Goal: Information Seeking & Learning: Check status

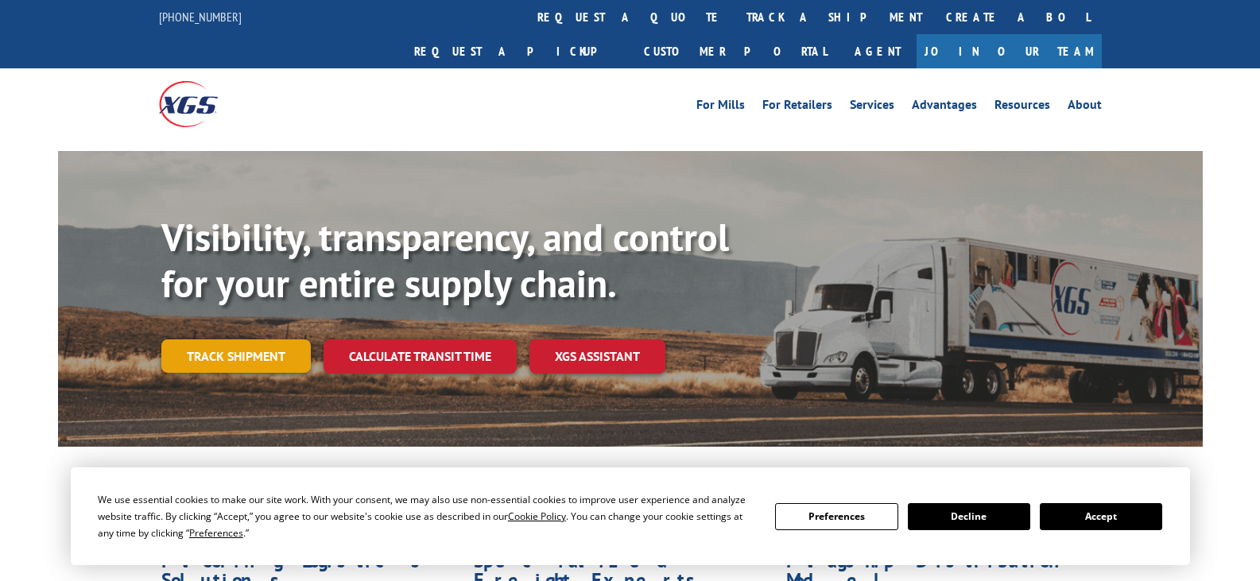
click at [252, 339] on link "Track shipment" at bounding box center [235, 355] width 149 height 33
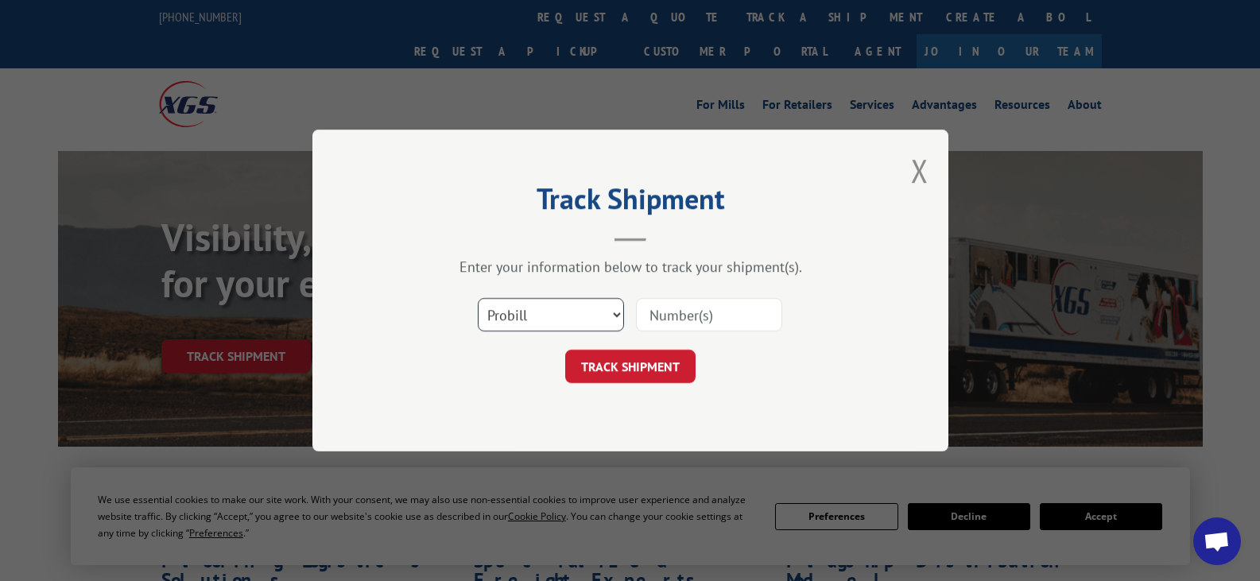
click at [552, 313] on select "Select category... Probill BOL PO" at bounding box center [551, 314] width 146 height 33
select select "bol"
click at [478, 298] on select "Select category... Probill BOL PO" at bounding box center [551, 314] width 146 height 33
click at [659, 302] on input at bounding box center [709, 314] width 146 height 33
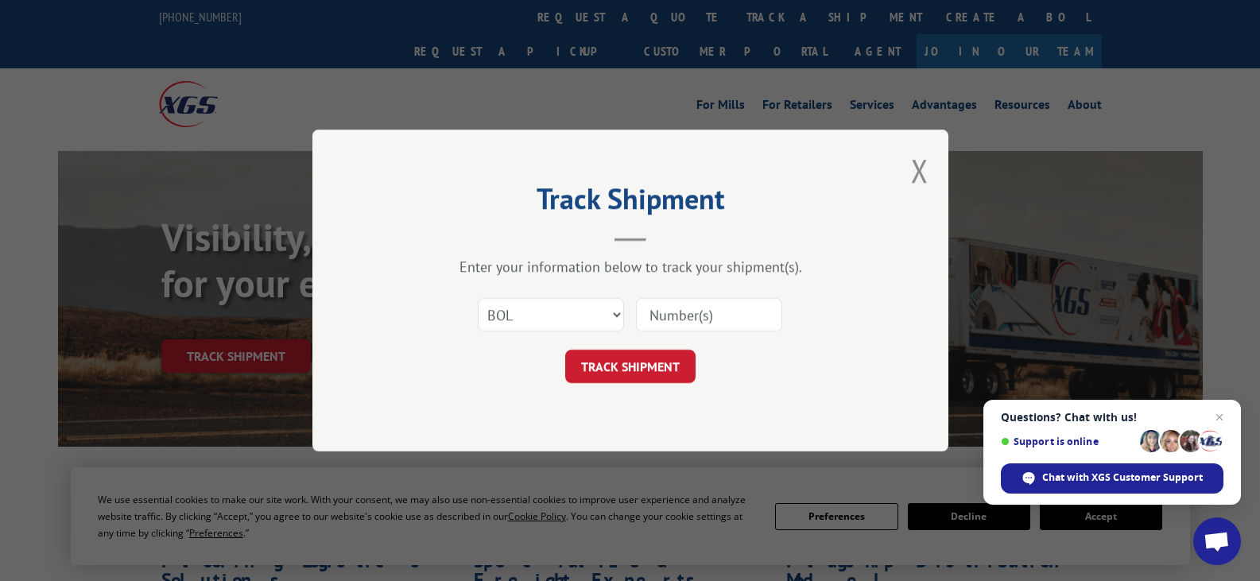
paste input "476327"
type input "476327"
click at [644, 383] on button "TRACK SHIPMENT" at bounding box center [630, 366] width 130 height 33
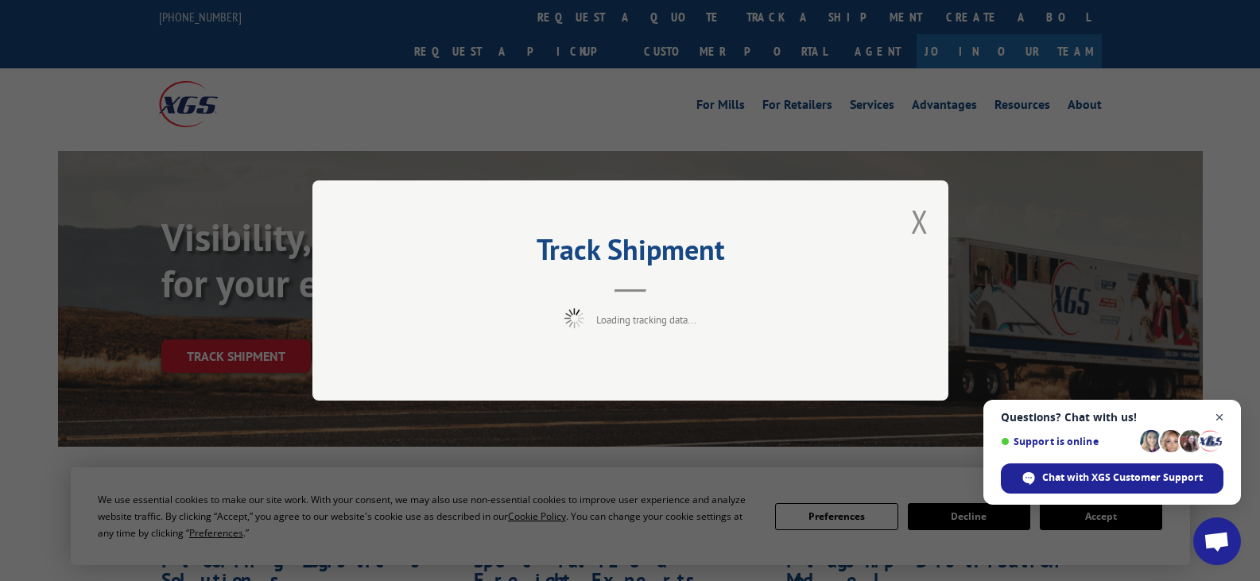
click at [1225, 418] on span "Close chat" at bounding box center [1220, 418] width 20 height 20
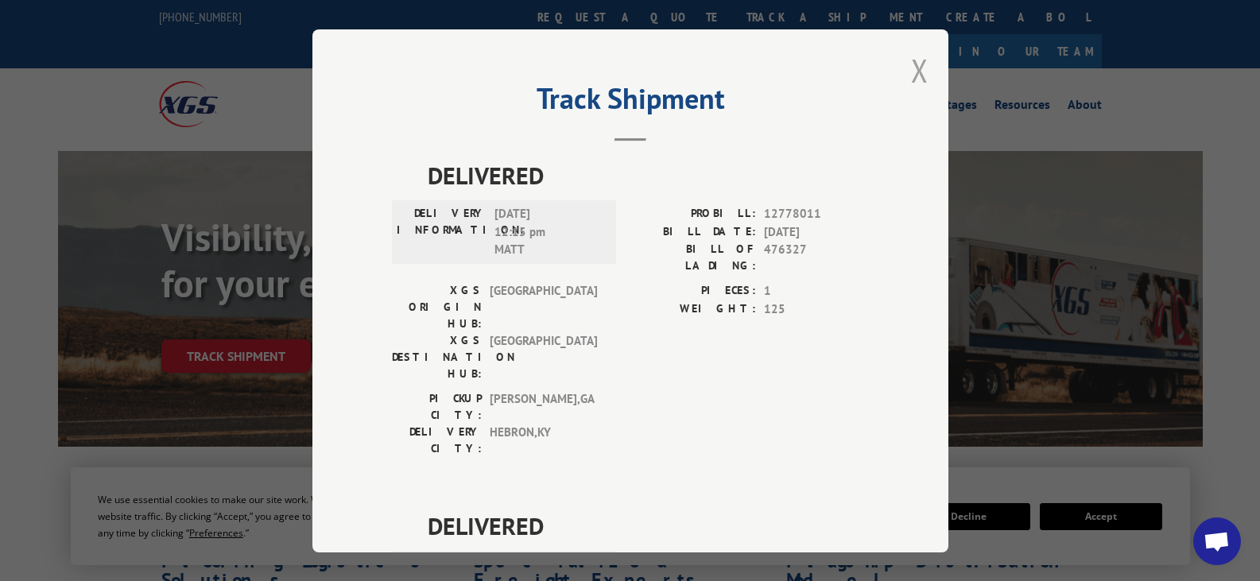
click at [911, 77] on button "Close modal" at bounding box center [919, 70] width 17 height 42
